Goal: Information Seeking & Learning: Learn about a topic

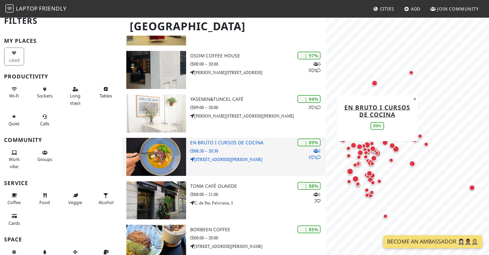
scroll to position [94, 0]
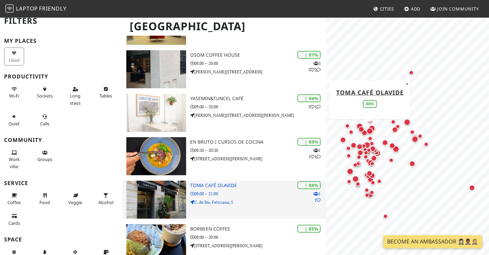
click at [318, 200] on icon at bounding box center [319, 200] width 4 height 4
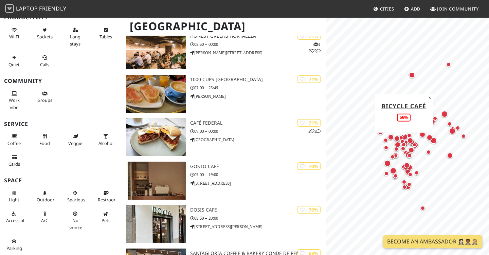
scroll to position [849, 0]
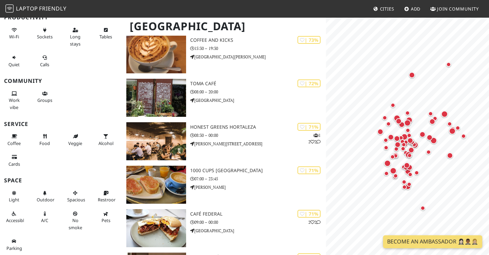
click at [28, 7] on span "Laptop" at bounding box center [27, 8] width 22 height 7
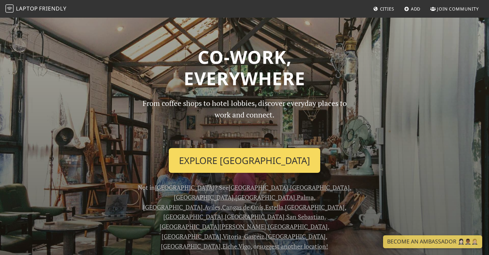
click at [248, 156] on link "Explore Madrid" at bounding box center [245, 160] width 152 height 25
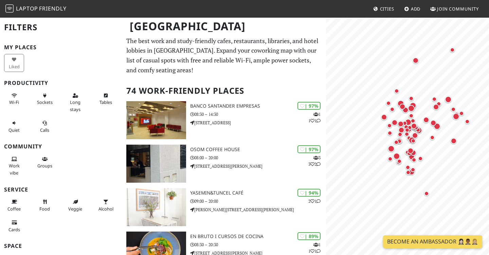
click at [419, 241] on link "Become an Ambassador 🤵🏻‍♀️🤵🏾‍♂️🤵🏼‍♀️" at bounding box center [432, 241] width 99 height 13
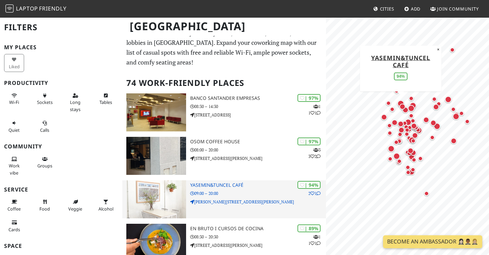
scroll to position [8, 0]
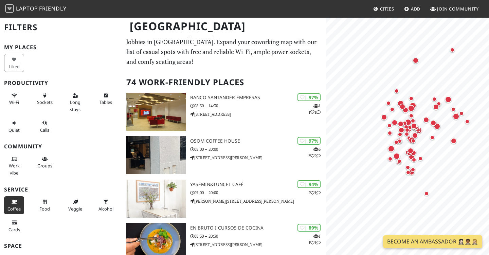
click at [12, 206] on span "Coffee" at bounding box center [13, 209] width 13 height 6
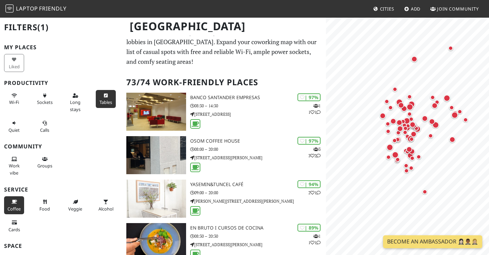
click at [105, 95] on icon at bounding box center [105, 96] width 5 height 4
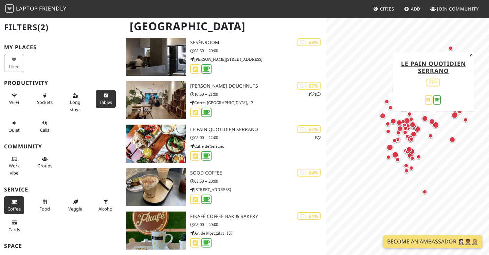
scroll to position [1150, 0]
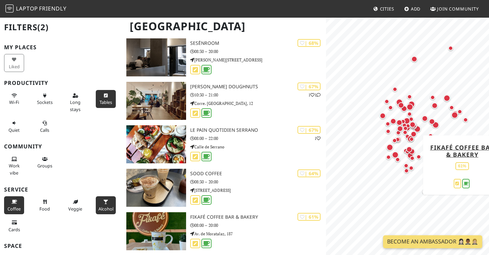
click at [109, 205] on button "Alcohol" at bounding box center [106, 205] width 20 height 18
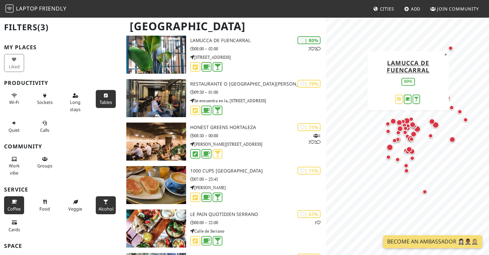
scroll to position [285, 0]
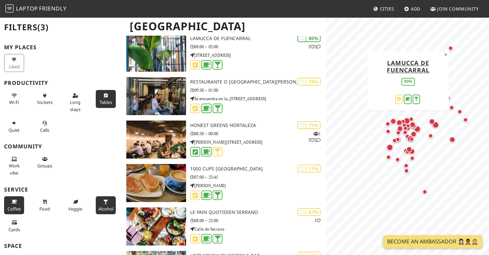
click at [411, 119] on div "Map marker" at bounding box center [409, 123] width 10 height 10
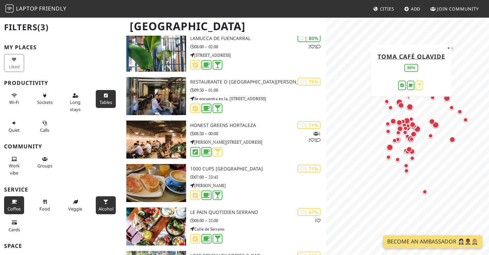
click at [411, 105] on div "Map marker" at bounding box center [410, 107] width 7 height 7
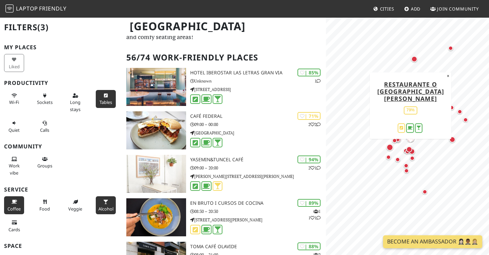
scroll to position [0, 0]
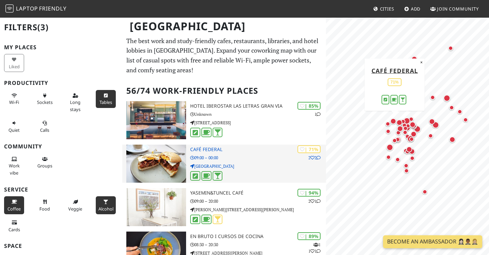
click at [243, 159] on p "09:00 – 00:00" at bounding box center [258, 158] width 136 height 6
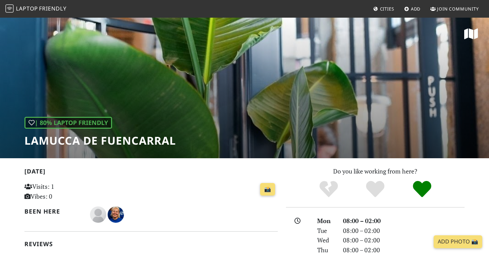
click at [467, 35] on icon at bounding box center [472, 34] width 14 height 12
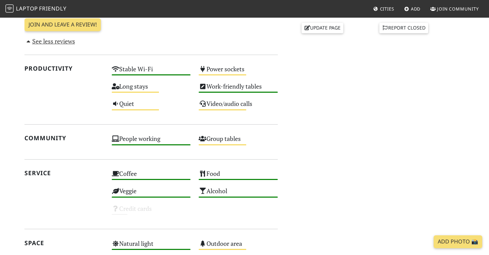
scroll to position [336, 0]
